Goal: Task Accomplishment & Management: Manage account settings

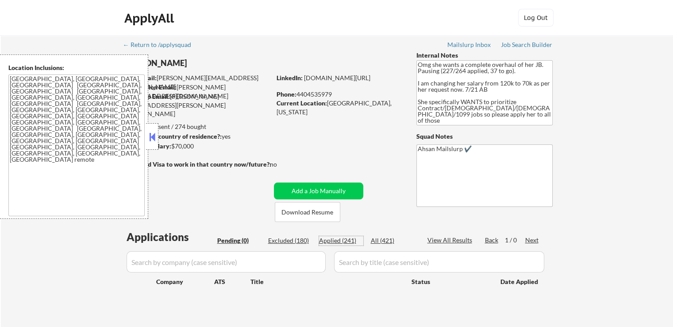
click at [331, 241] on div "Applied (241)" at bounding box center [341, 240] width 44 height 9
select select ""applied""
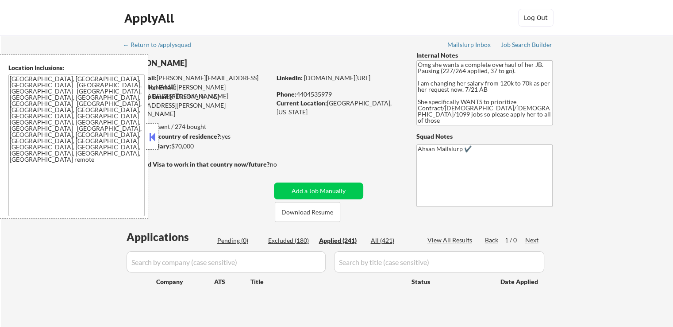
select select ""applied""
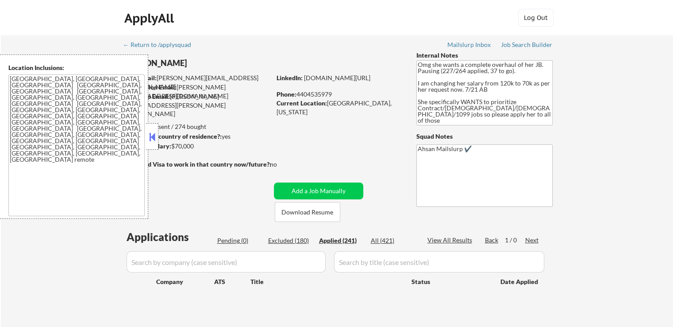
select select ""applied""
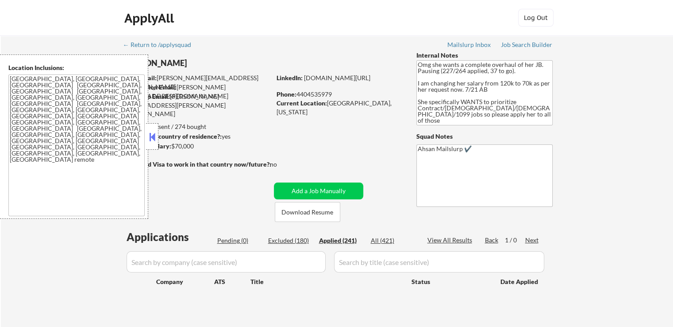
select select ""applied""
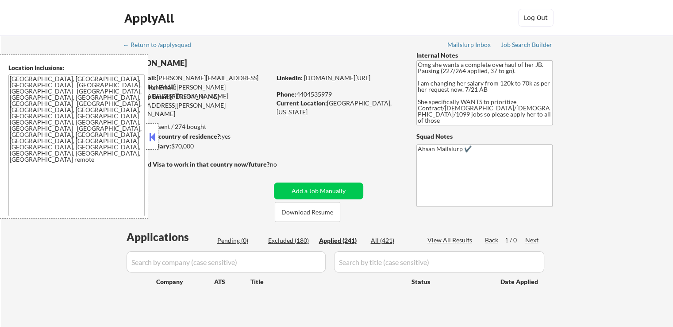
select select ""applied""
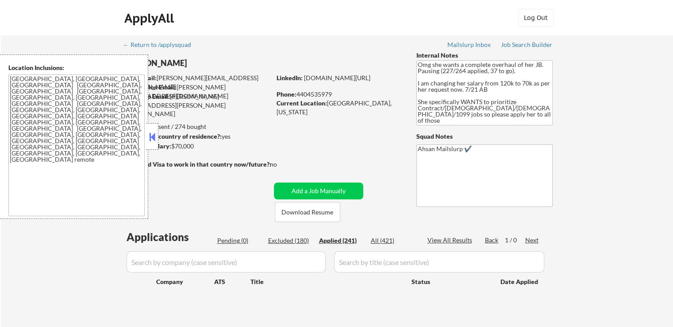
select select ""applied""
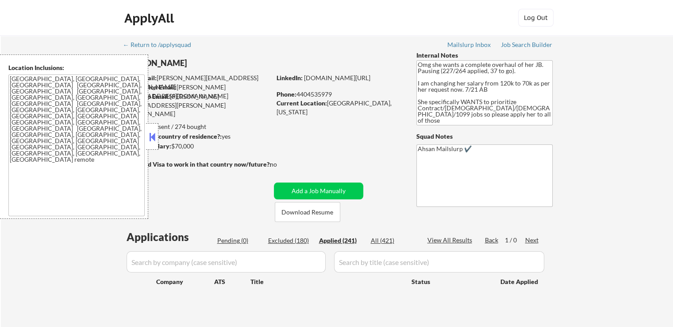
select select ""applied""
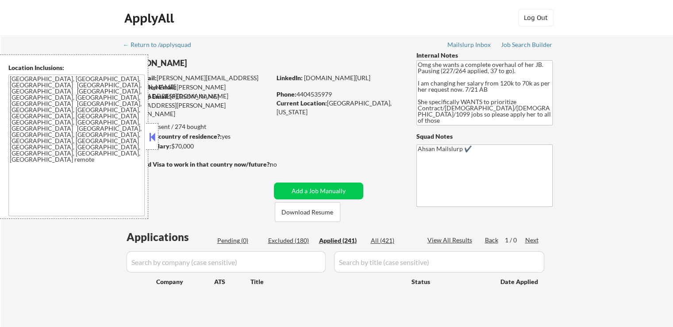
select select ""applied""
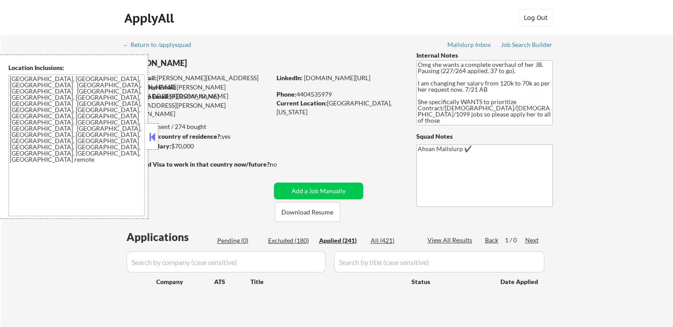
select select ""applied""
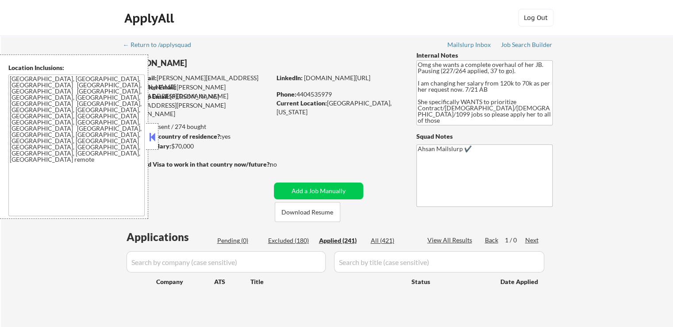
select select ""applied""
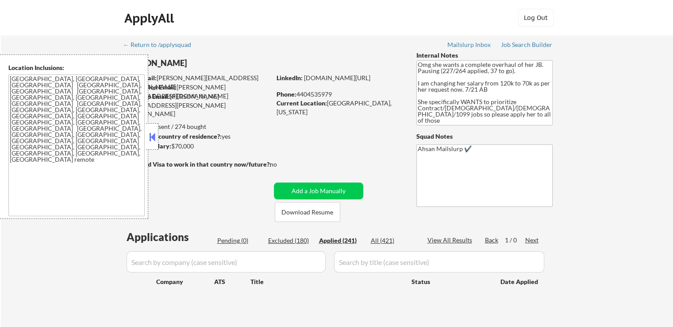
select select ""applied""
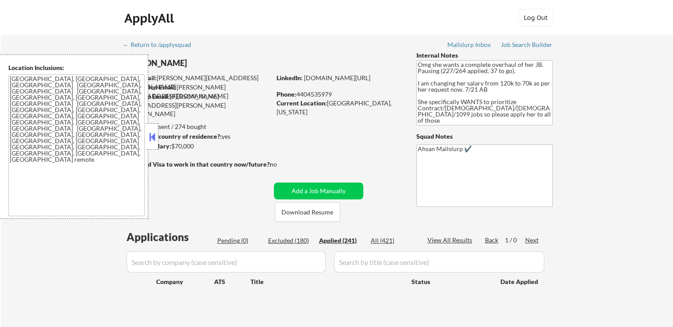
select select ""applied""
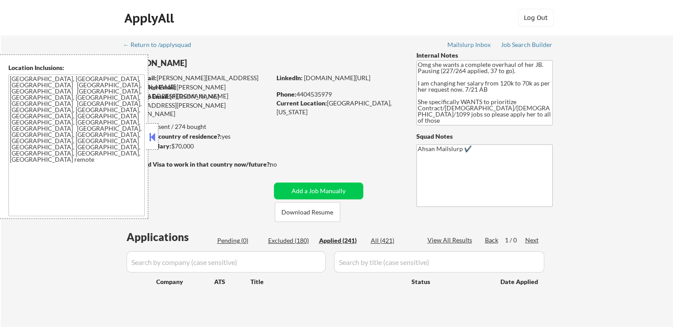
select select ""applied""
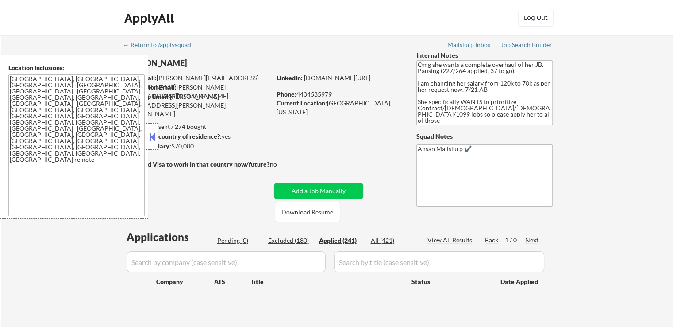
select select ""applied""
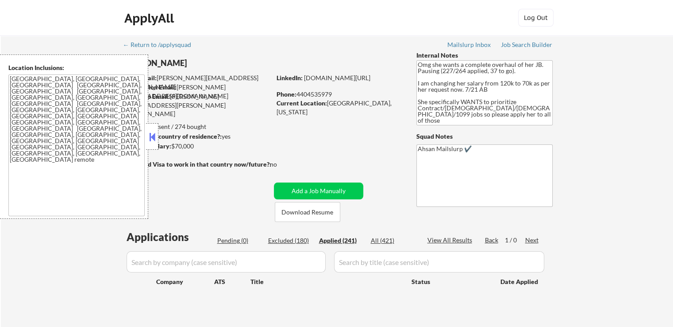
select select ""applied""
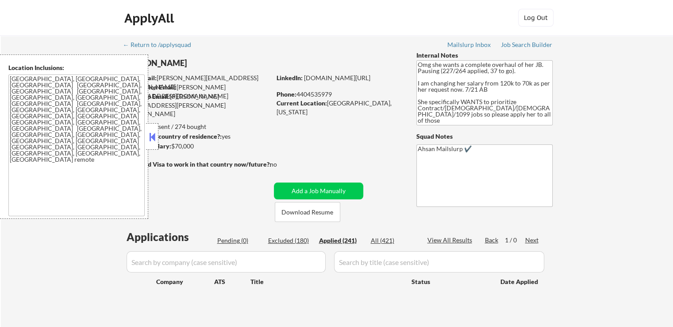
select select ""applied""
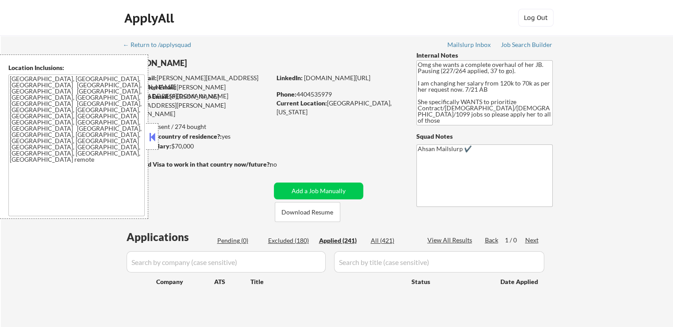
select select ""applied""
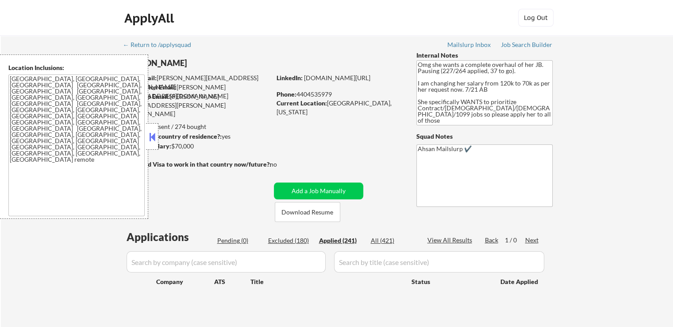
select select ""applied""
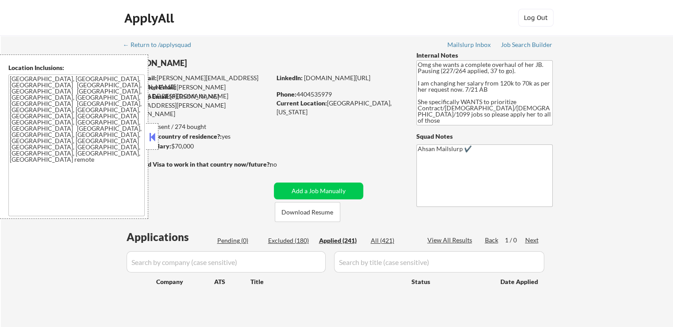
select select ""applied""
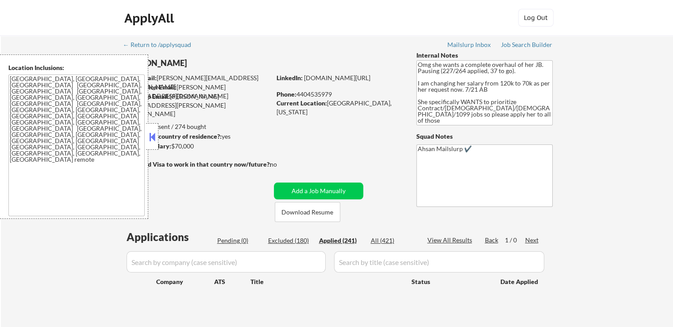
select select ""applied""
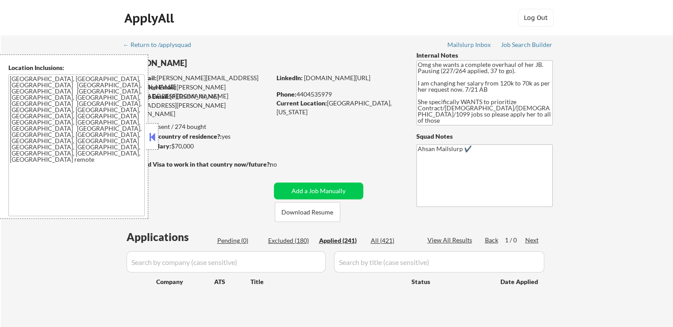
select select ""applied""
